Goal: Navigation & Orientation: Find specific page/section

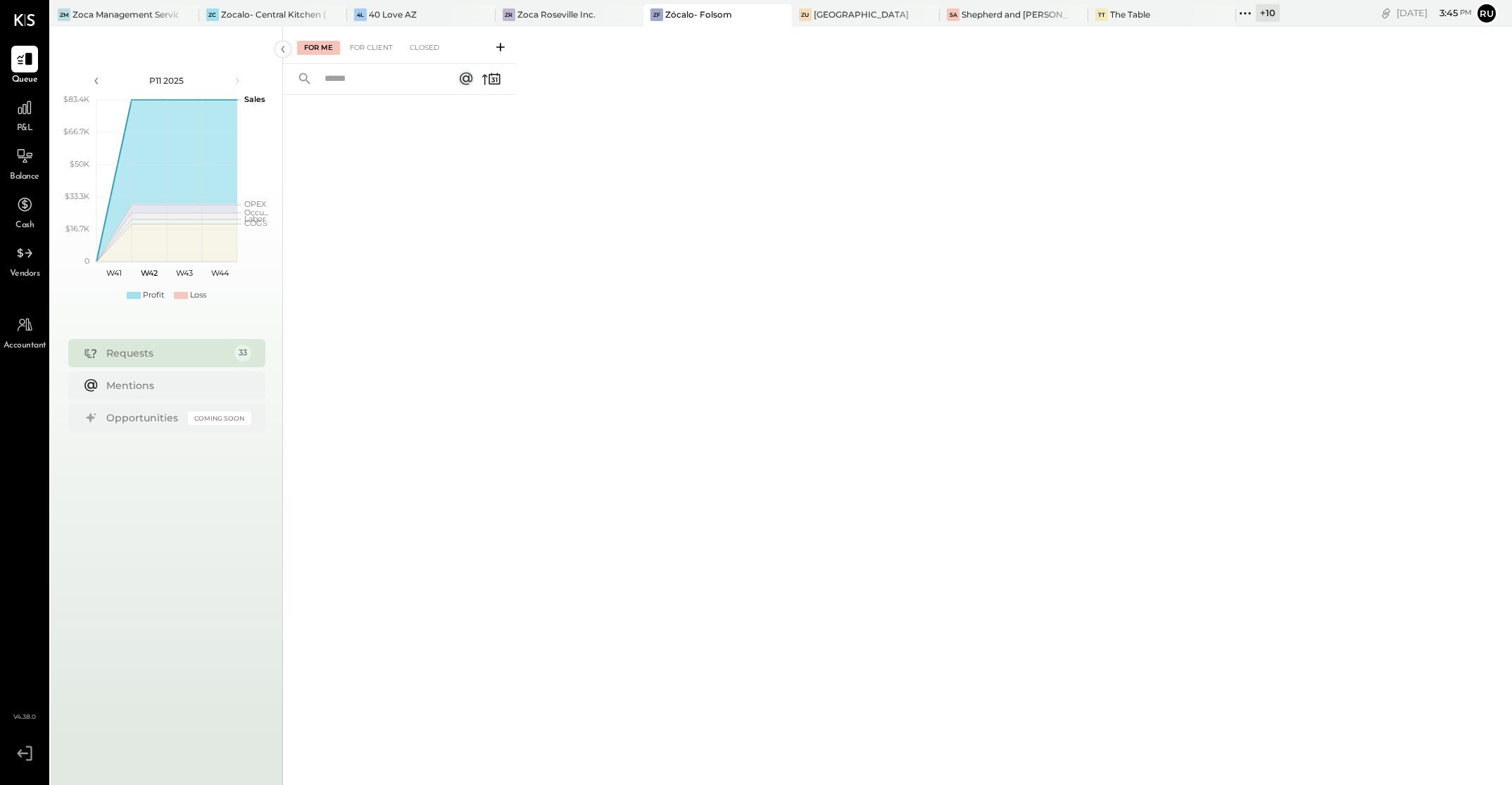
click at [691, 15] on div "Zócalo- Folsom" at bounding box center [699, 14] width 67 height 12
